Goal: Find specific page/section: Find specific page/section

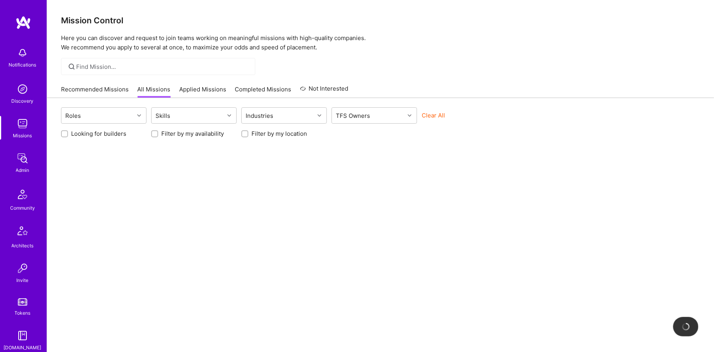
click at [26, 153] on img at bounding box center [23, 159] width 16 height 16
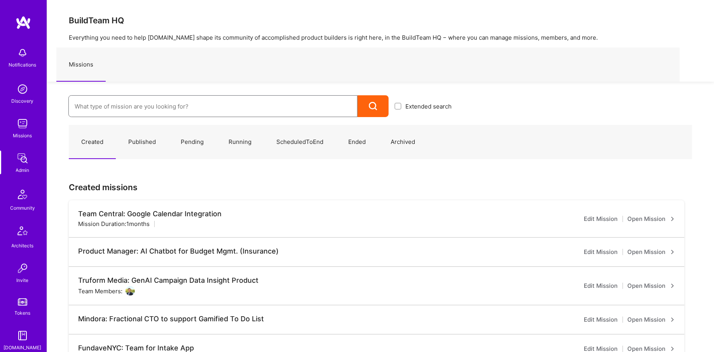
click at [132, 99] on input at bounding box center [213, 106] width 277 height 20
type input "steelbay"
click at [129, 127] on link "[URL]: AI Engineer for Multi-Agent Platform ( Running )" at bounding box center [262, 132] width 389 height 20
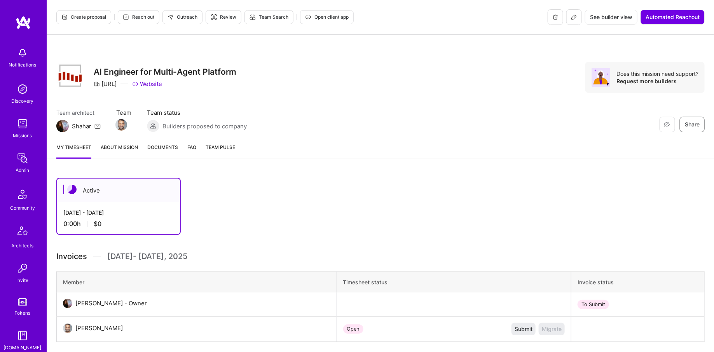
click at [569, 20] on button at bounding box center [575, 17] width 16 height 16
